Goal: Check status: Check status

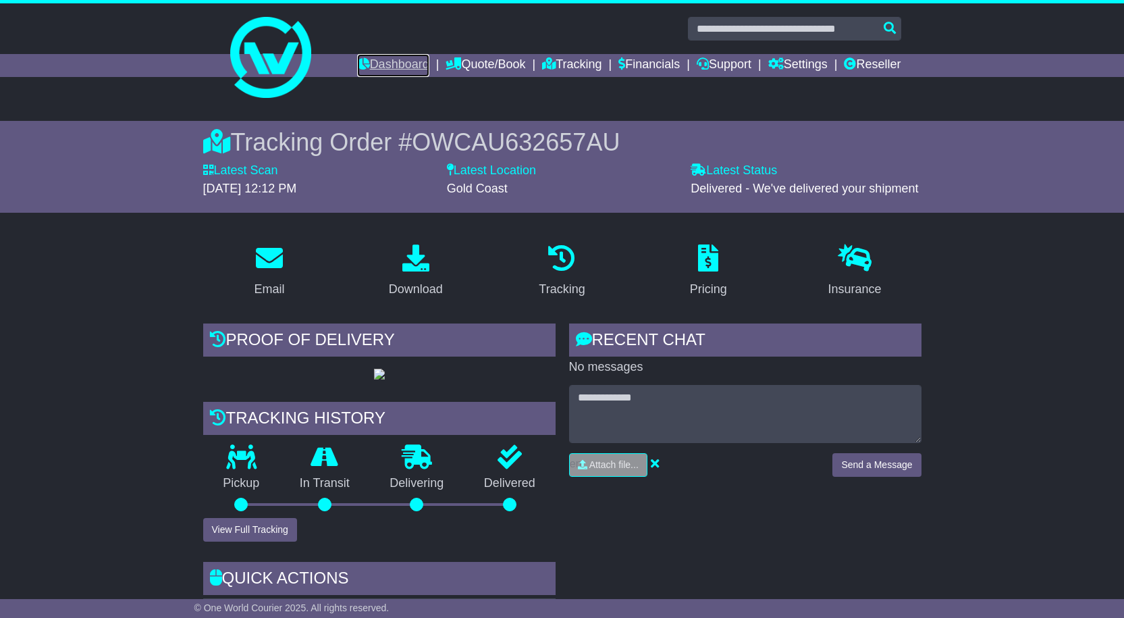
click at [403, 66] on link "Dashboard" at bounding box center [393, 65] width 72 height 23
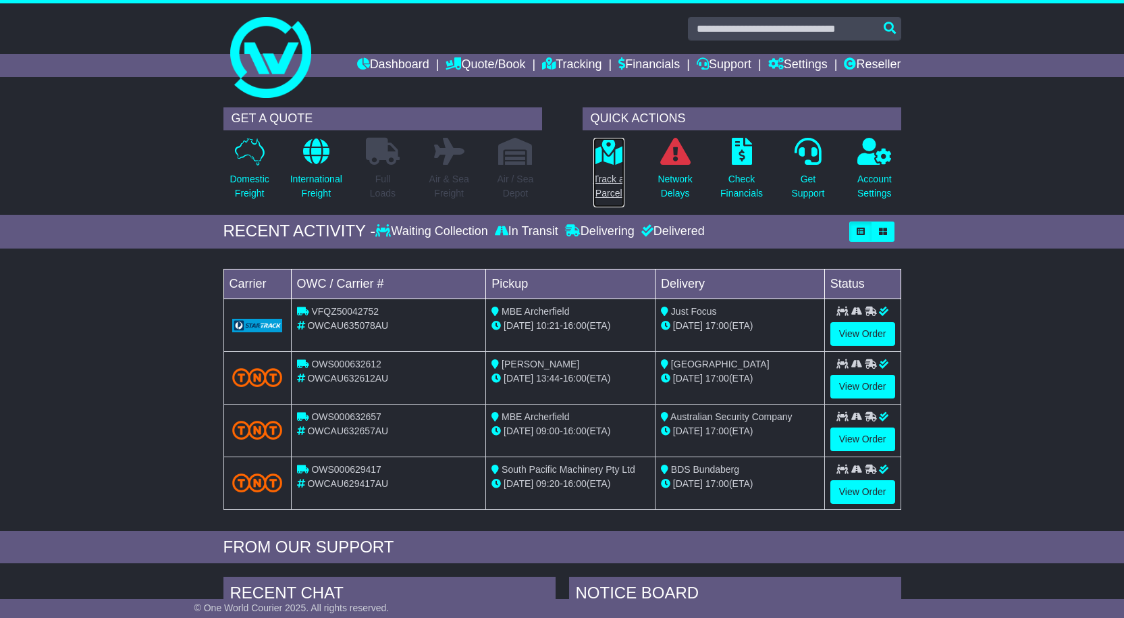
click at [604, 184] on p "Track a Parcel" at bounding box center [608, 186] width 31 height 28
